Goal: Communication & Community: Answer question/provide support

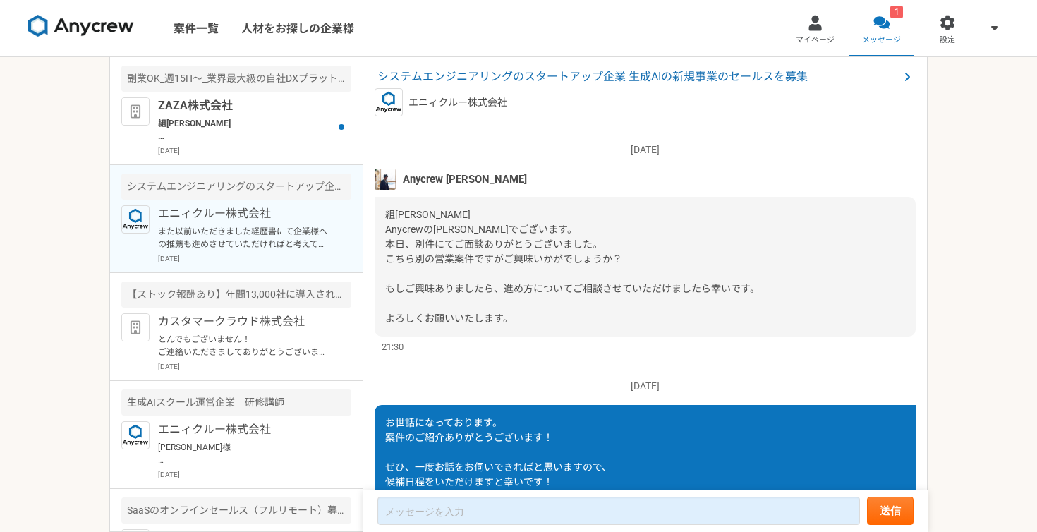
scroll to position [362, 0]
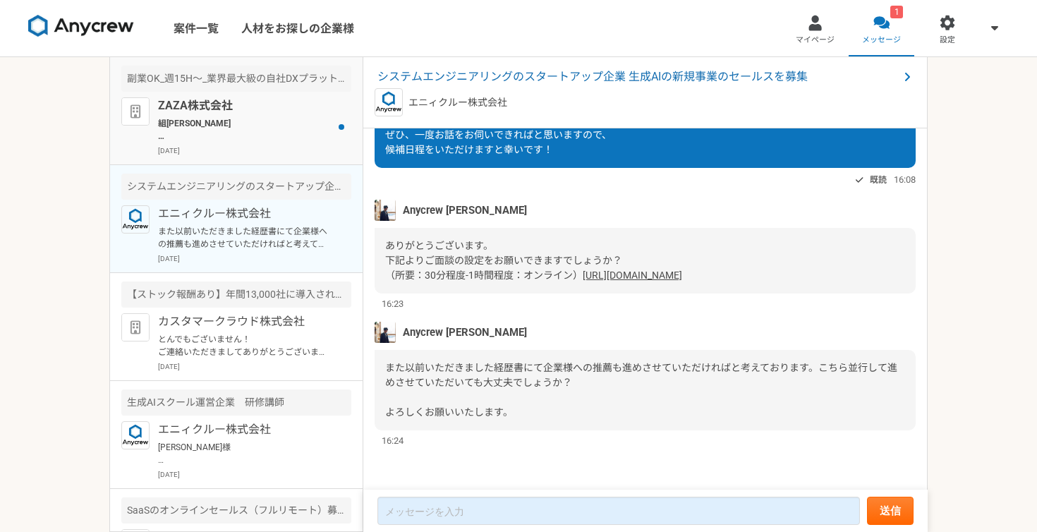
click at [252, 146] on p "[DATE]" at bounding box center [254, 150] width 193 height 11
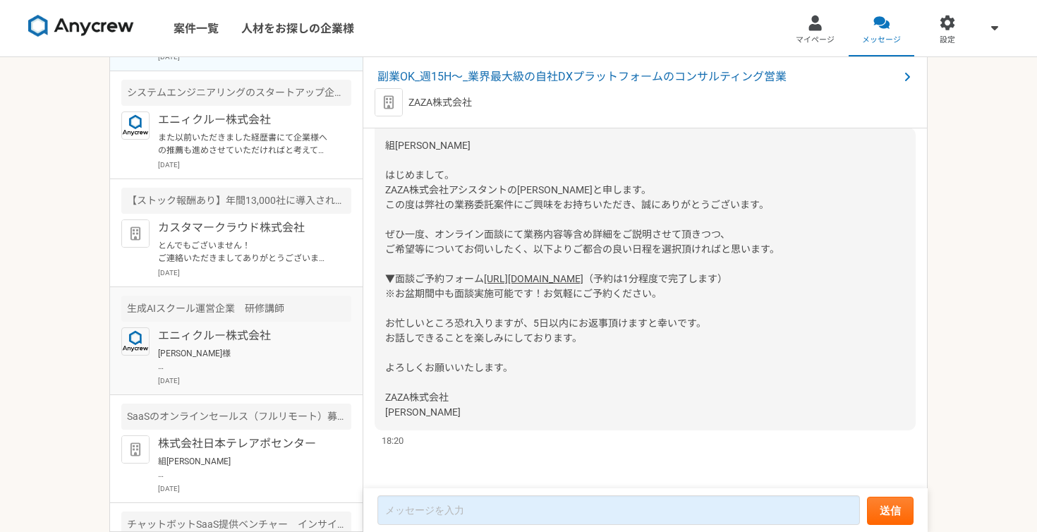
scroll to position [85, 0]
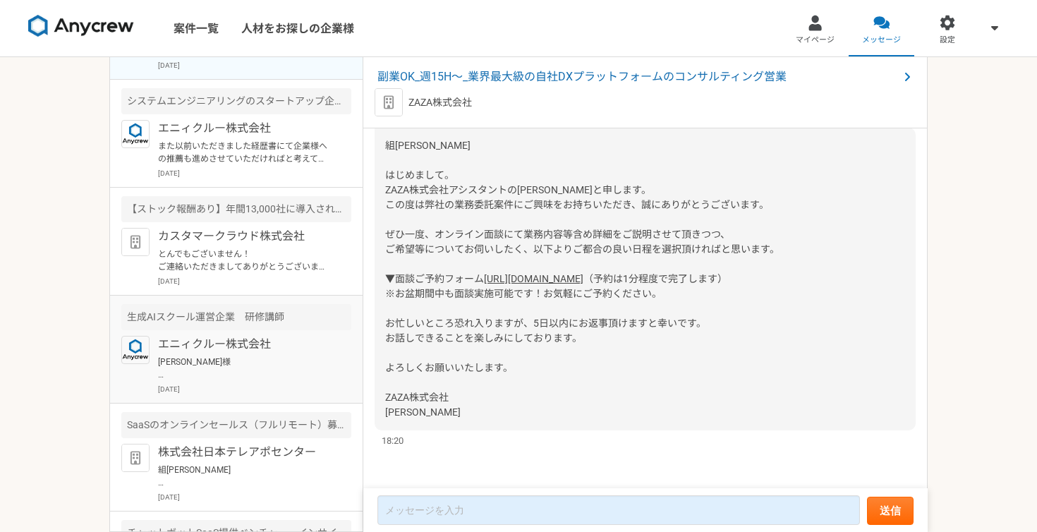
click at [237, 339] on p "エニィクルー株式会社" at bounding box center [245, 344] width 174 height 17
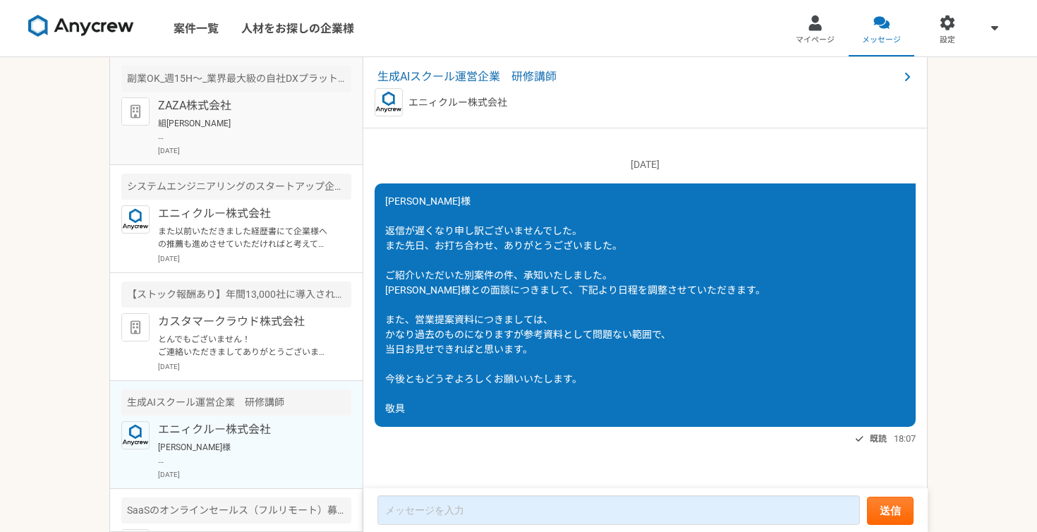
click at [245, 130] on p "組[PERSON_NAME] はじめまして。 ZAZA株式会社アシスタントの[PERSON_NAME]と申します。 この度は弊社の業務委託案件にご興味をお持ち…" at bounding box center [245, 129] width 174 height 25
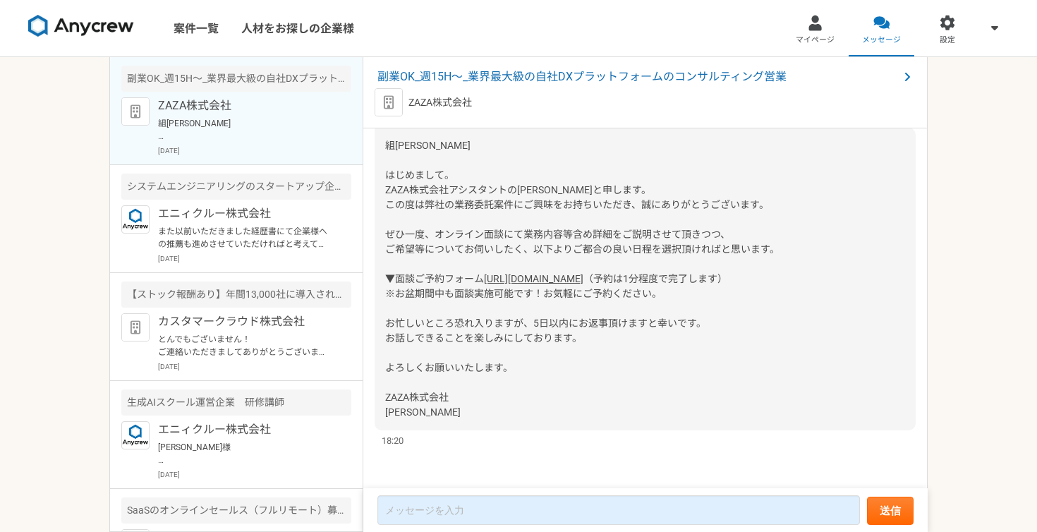
scroll to position [758, 0]
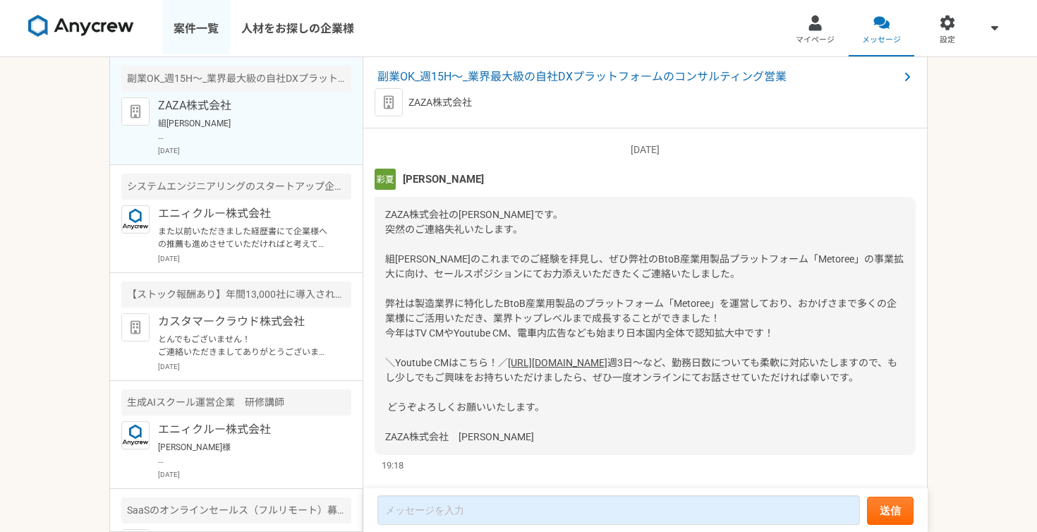
scroll to position [758, 0]
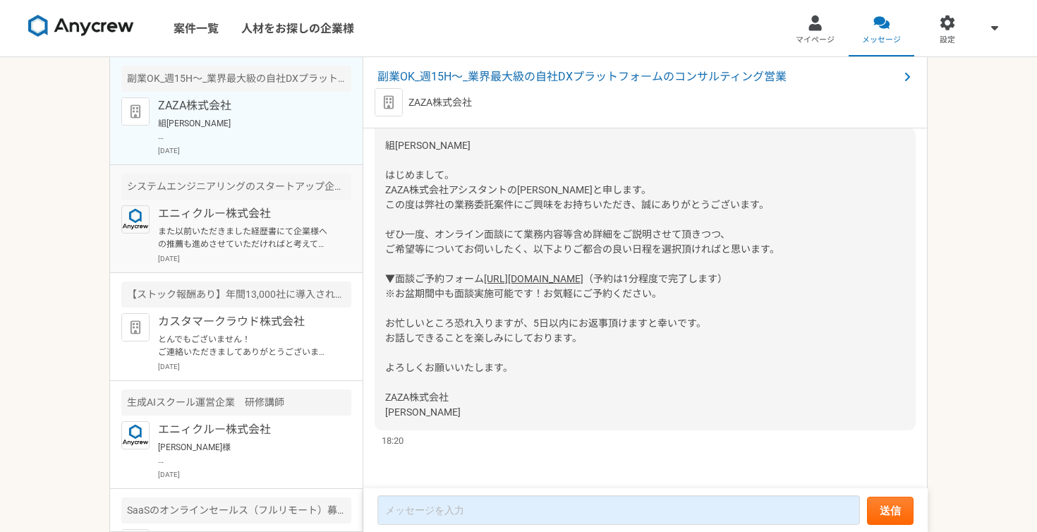
click at [227, 244] on p "また以前いただきました経歴書にて企業様への推薦も進めさせていただければと考えております。こちら並行して進めさせていただいても大丈夫でしょうか？ よろしくお願い…" at bounding box center [245, 237] width 174 height 25
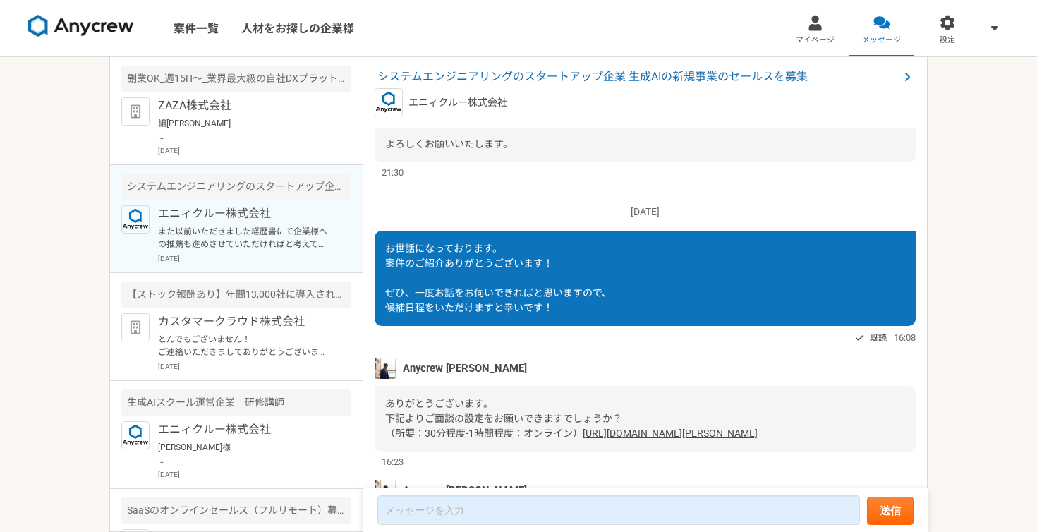
scroll to position [164, 0]
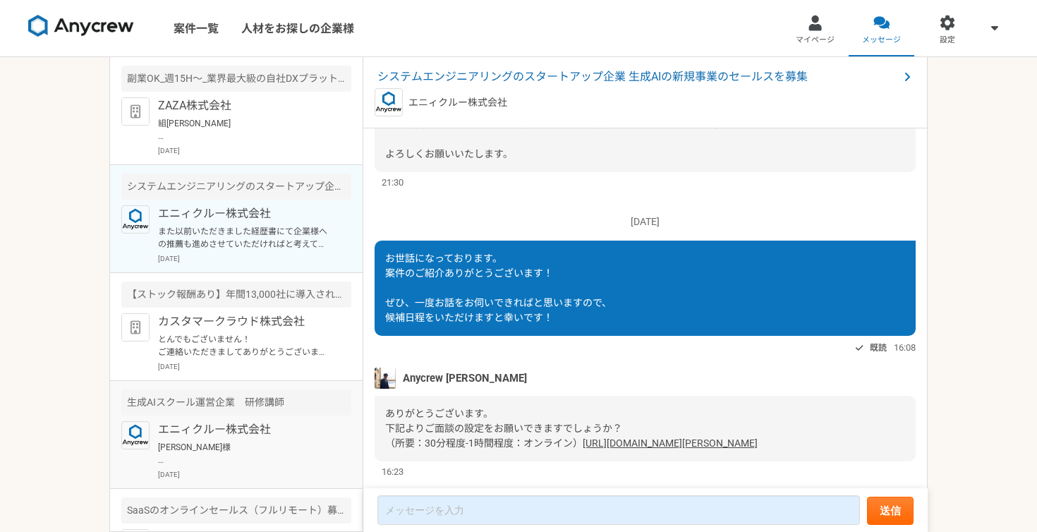
click at [248, 454] on p "[PERSON_NAME]様 返信が遅くなり申し訳ございませんでした。 また先日、お打ち合わせ、ありがとうございました。 ご紹介いただいた別案件の件、承知いた…" at bounding box center [245, 453] width 174 height 25
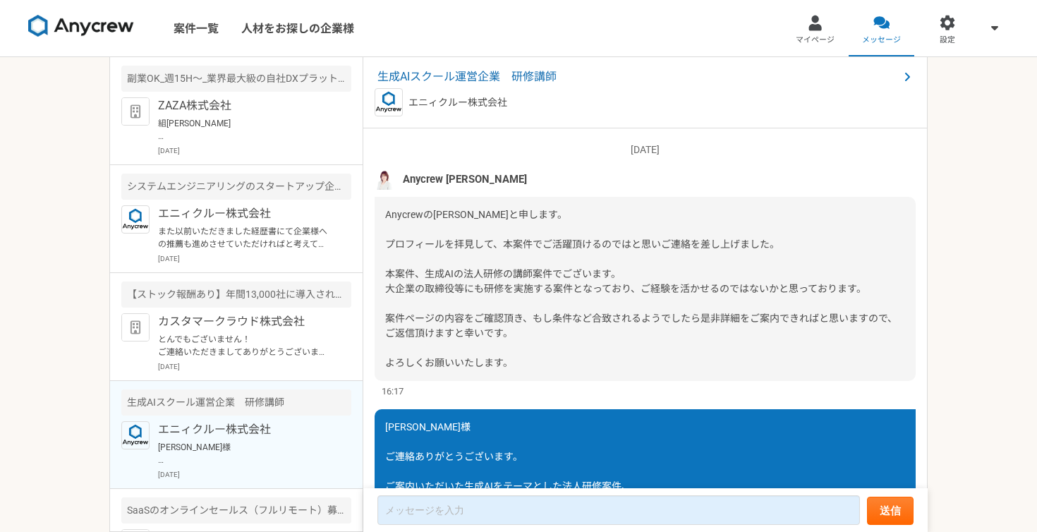
scroll to position [1745, 0]
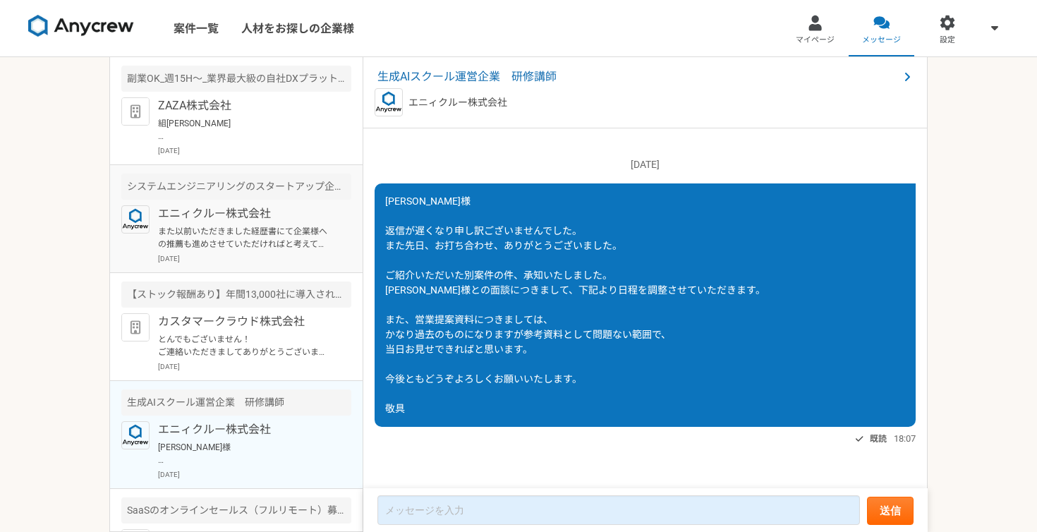
click at [249, 254] on p "[DATE]" at bounding box center [254, 258] width 193 height 11
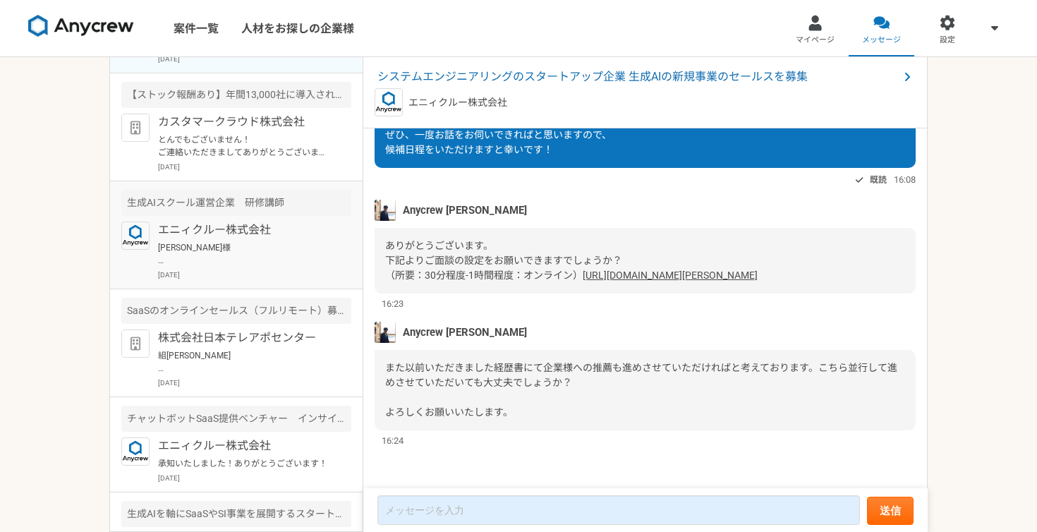
scroll to position [207, 0]
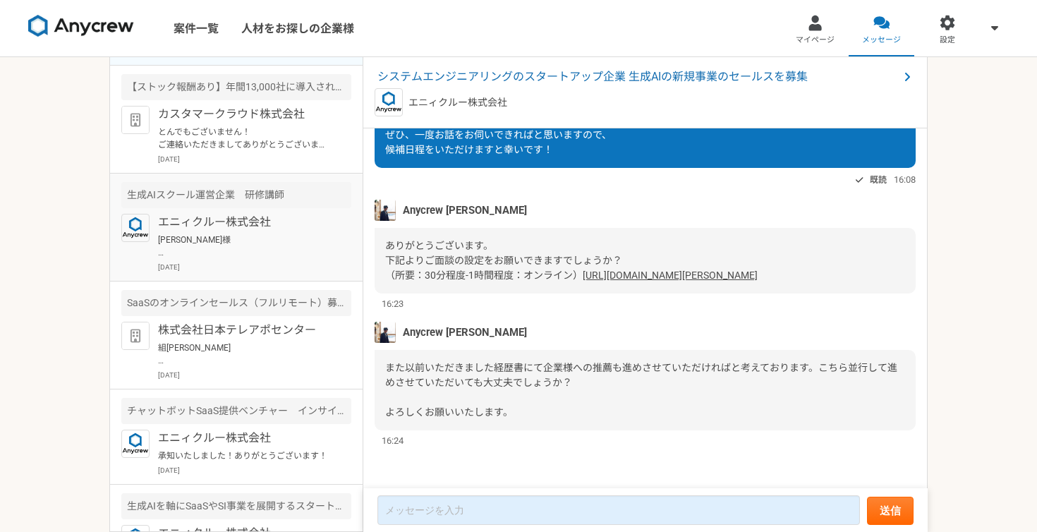
click at [235, 260] on div "エニィクルー株式会社 [PERSON_NAME]様 返信が遅くなり申し訳ございませんでした。 また先日、お打ち合わせ、ありがとうございました。 ご紹介いただい…" at bounding box center [254, 243] width 193 height 59
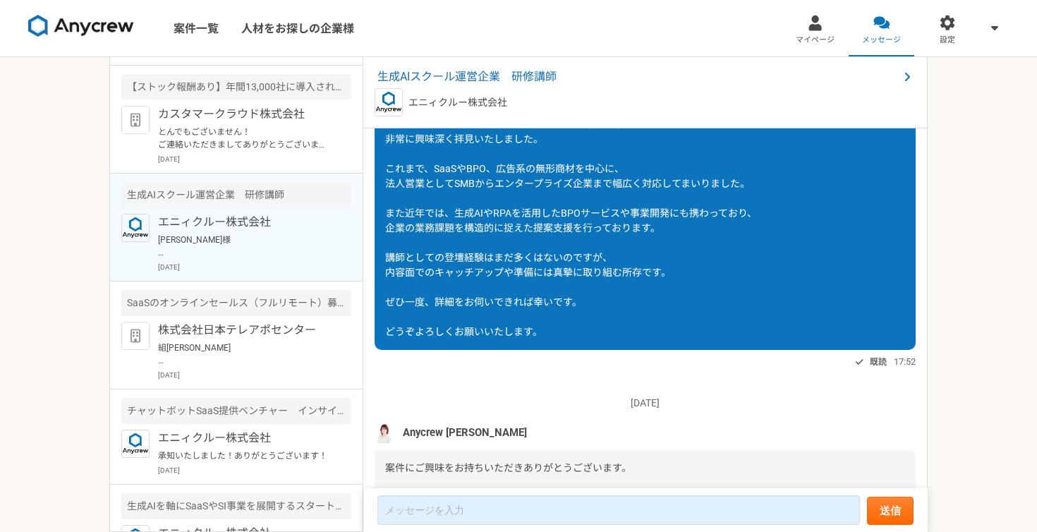
scroll to position [1745, 0]
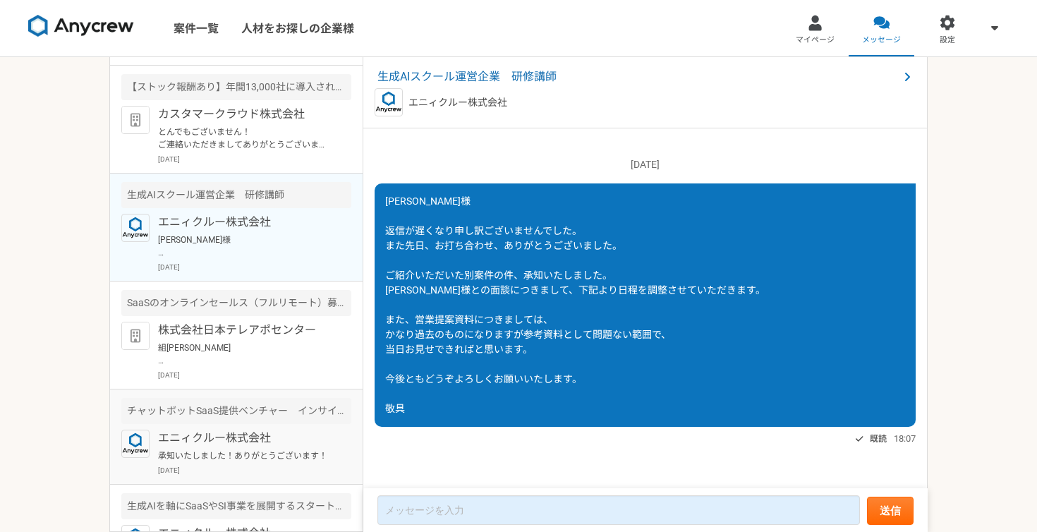
click at [212, 440] on p "エニィクルー株式会社" at bounding box center [245, 437] width 174 height 17
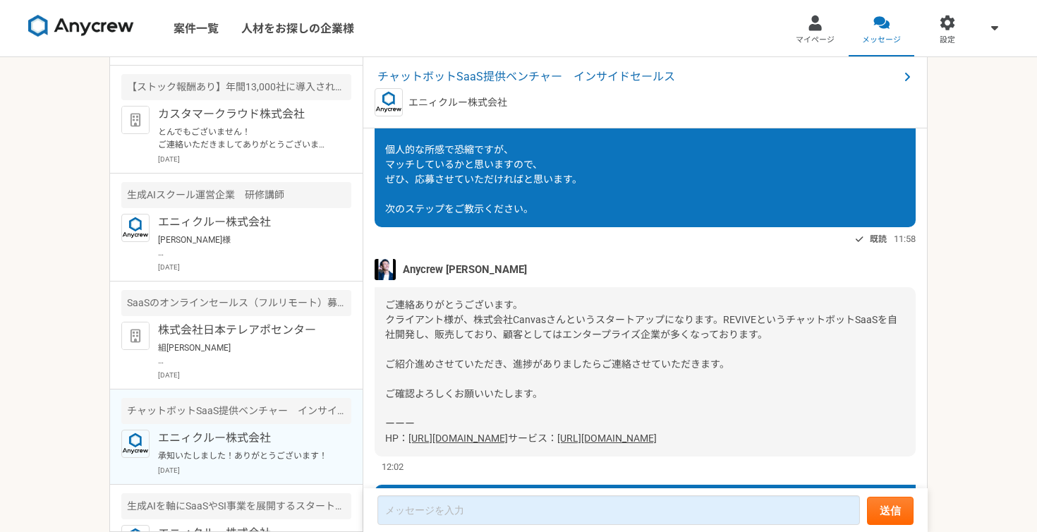
scroll to position [326, 0]
